Goal: Complete application form

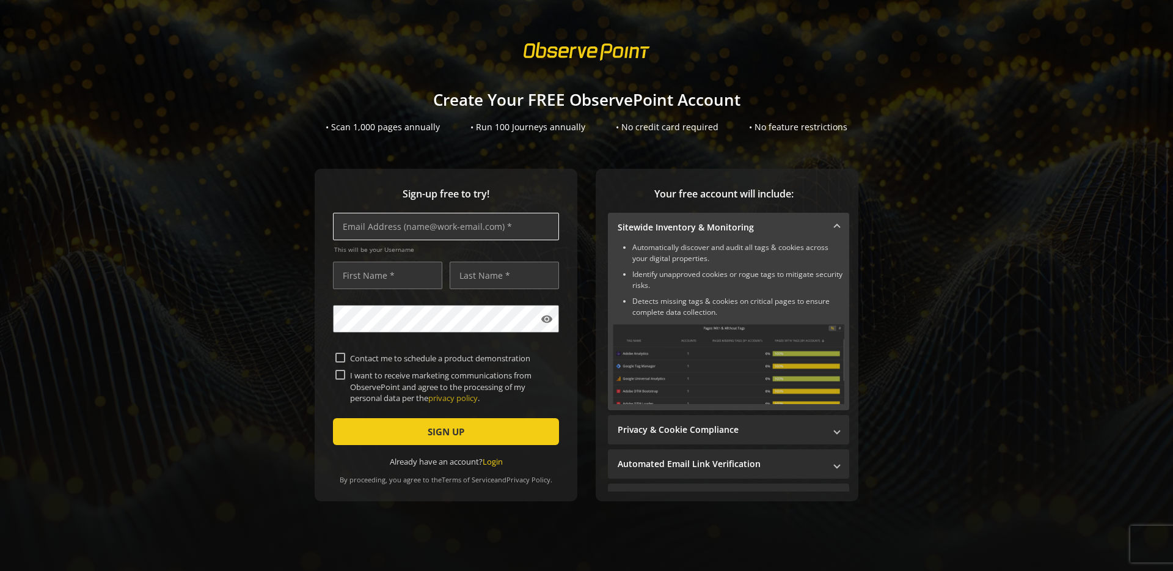
click at [430, 230] on input "text" at bounding box center [446, 226] width 226 height 27
type input "[PERSON_NAME][EMAIL_ADDRESS][DOMAIN_NAME]"
type input "J"
type input "[PERSON_NAME]"
click at [492, 276] on input "Gawe" at bounding box center [504, 274] width 109 height 27
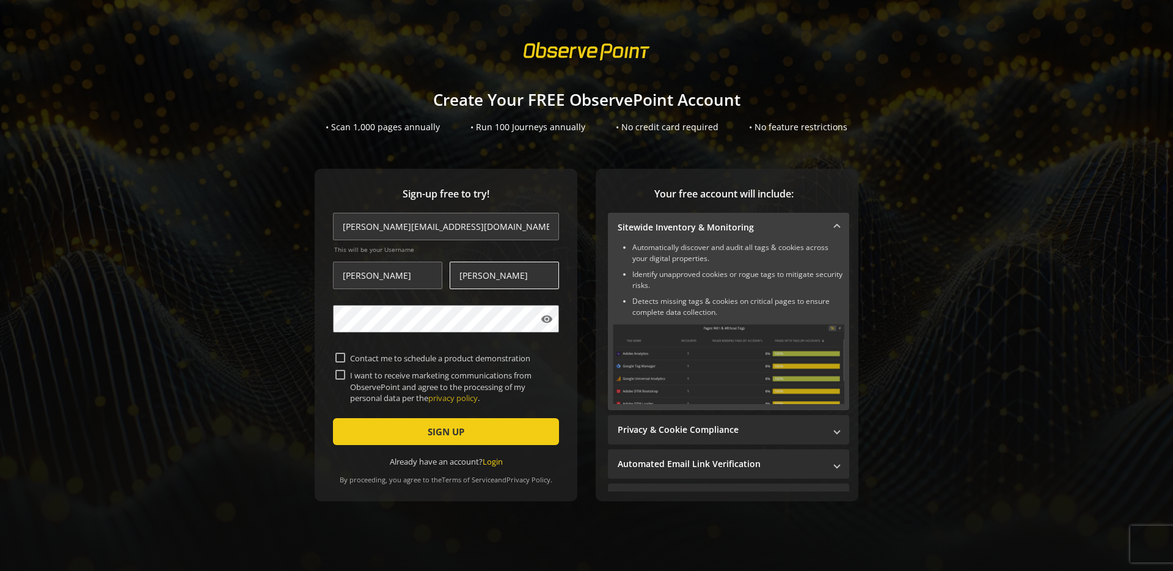
type input "[PERSON_NAME]"
click at [386, 391] on label "I want to receive marketing communications from ObservePoint and agree to the p…" at bounding box center [450, 387] width 211 height 34
click at [345, 379] on input "I want to receive marketing communications from ObservePoint and agree to the p…" at bounding box center [340, 375] width 10 height 10
checkbox input "true"
click at [398, 428] on span "submit" at bounding box center [446, 431] width 226 height 29
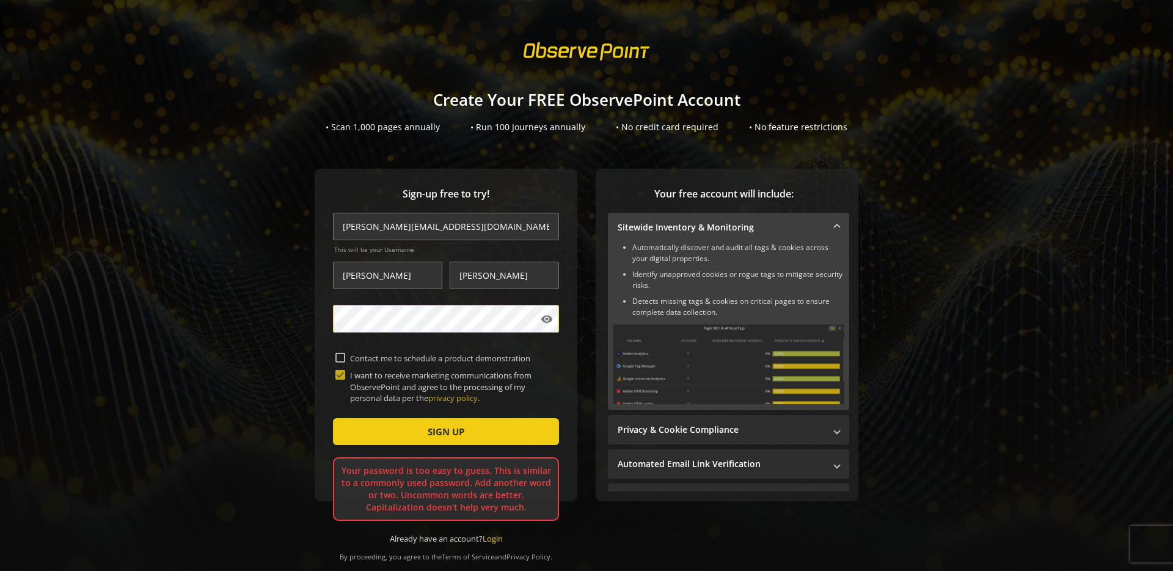
click at [333, 418] on button "SIGN UP" at bounding box center [446, 431] width 226 height 27
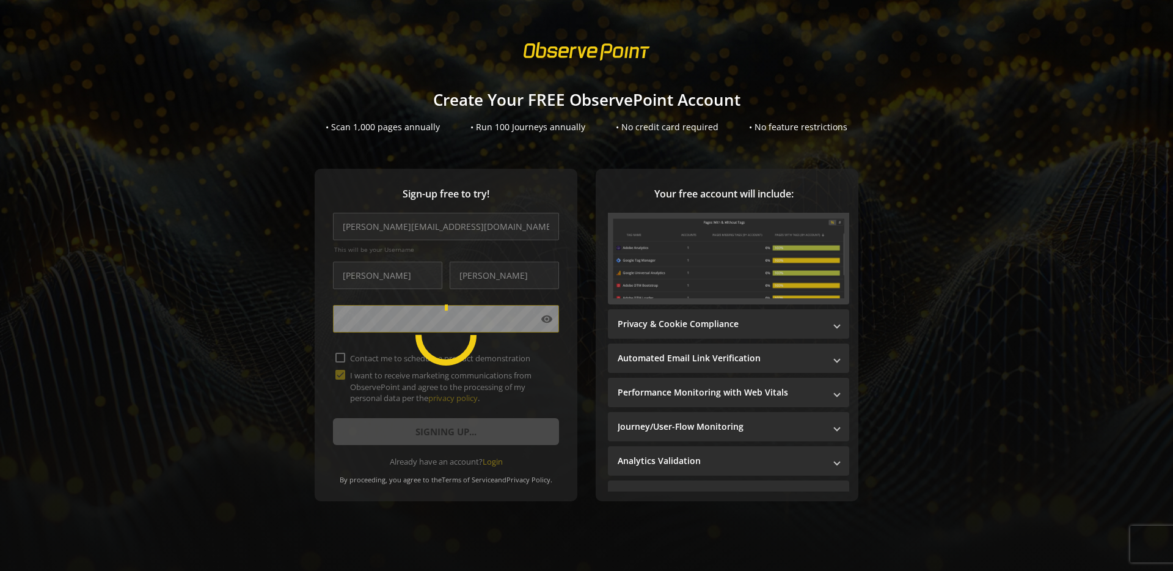
scroll to position [191, 0]
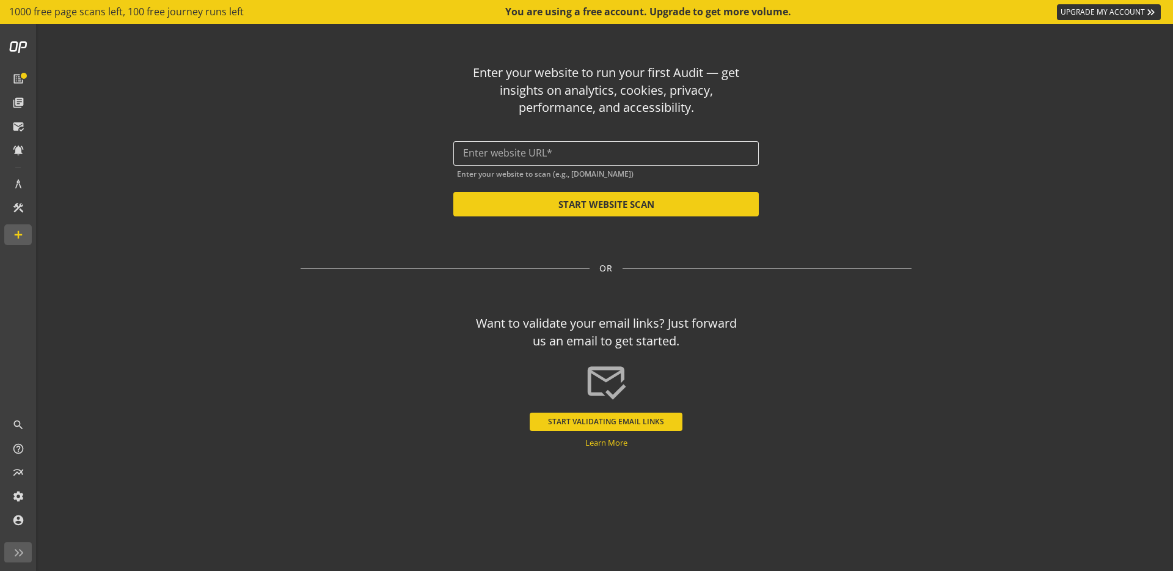
click at [572, 151] on input "text" at bounding box center [606, 153] width 286 height 12
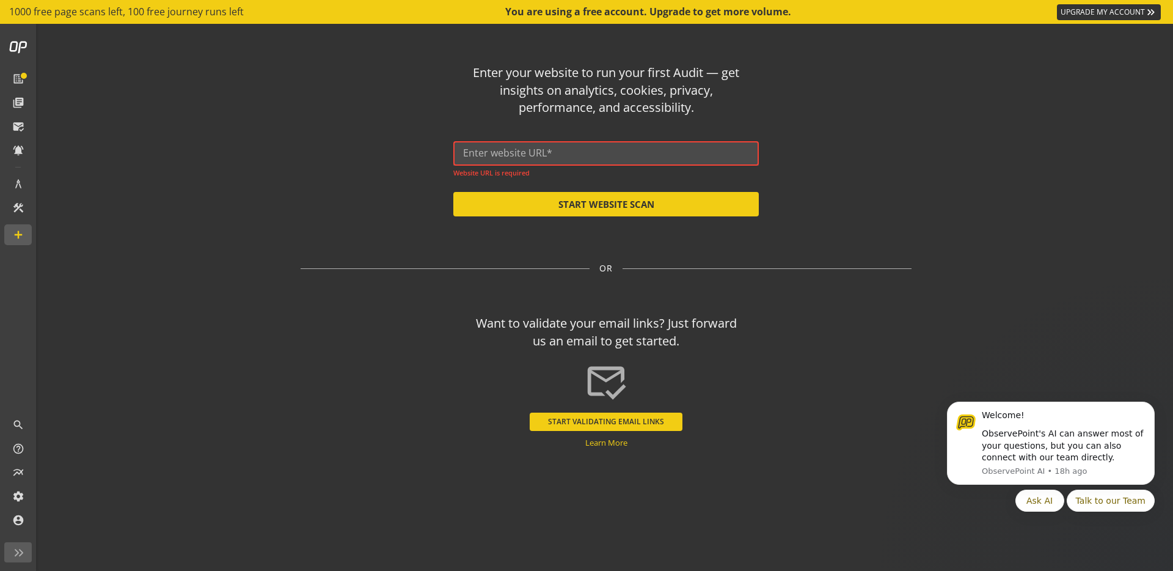
click at [561, 151] on input "text" at bounding box center [606, 153] width 286 height 12
paste input "[URL][DOMAIN_NAME]"
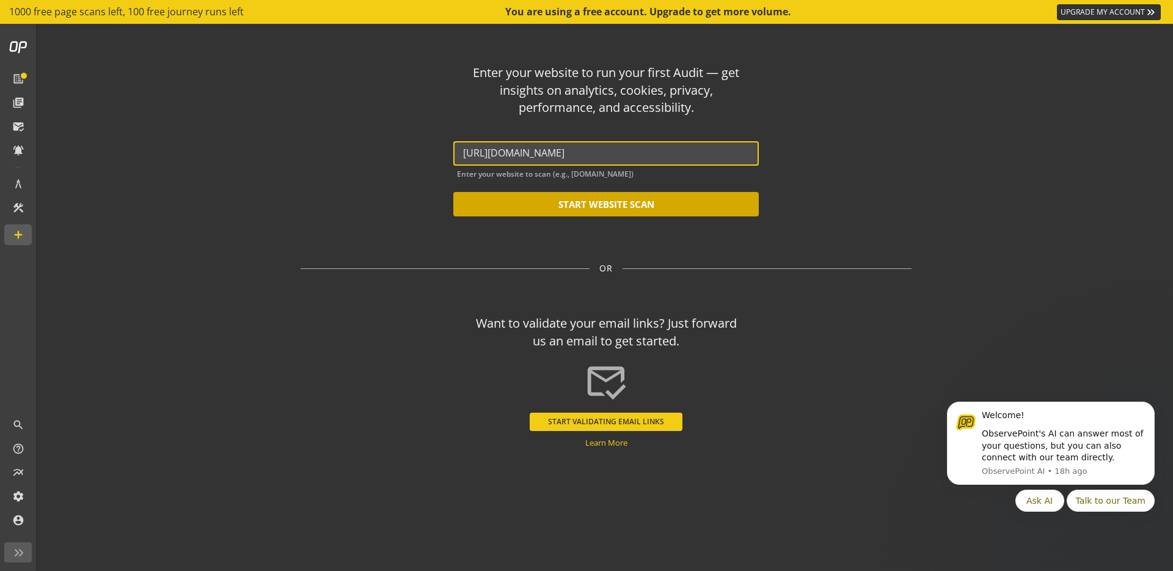
type input "[URL][DOMAIN_NAME]"
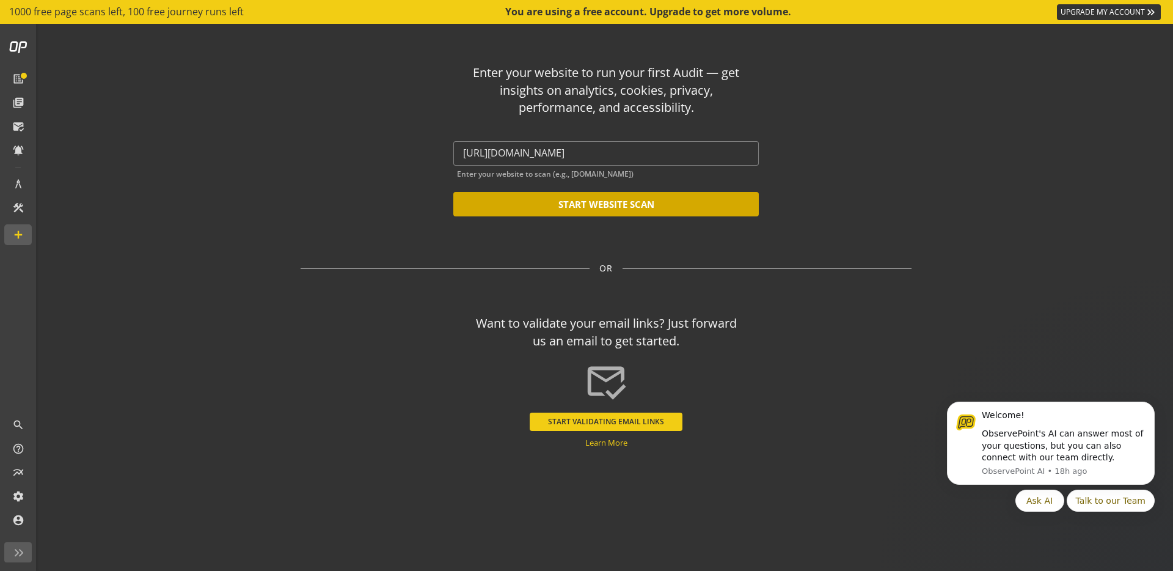
click at [537, 207] on button "START WEBSITE SCAN" at bounding box center [605, 204] width 305 height 24
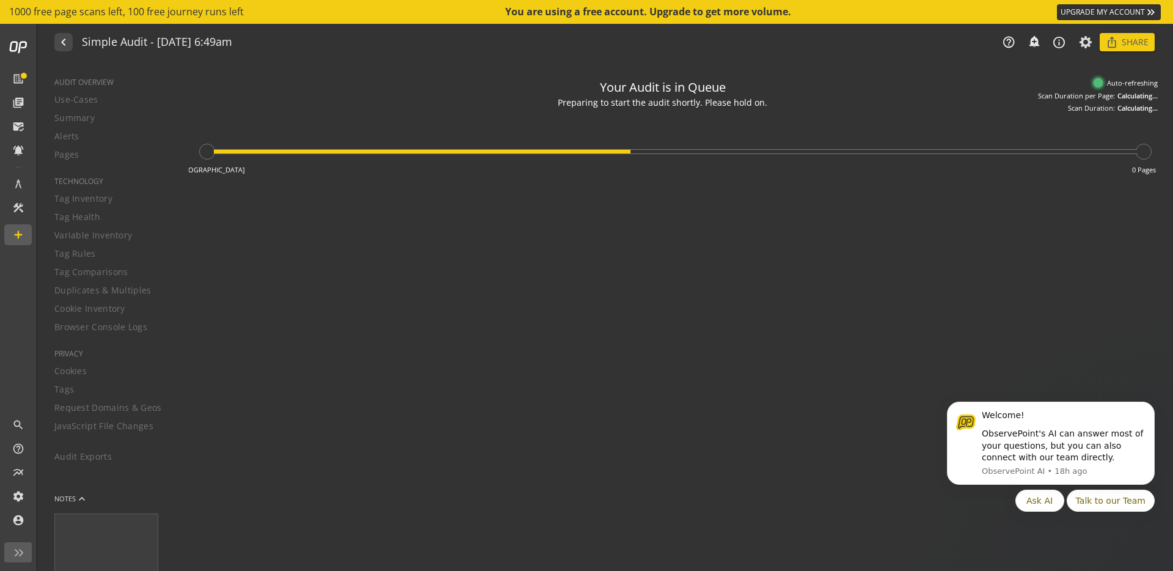
type textarea "Notes can include: -a description of what this audit is validating -changes in …"
